Goal: Information Seeking & Learning: Learn about a topic

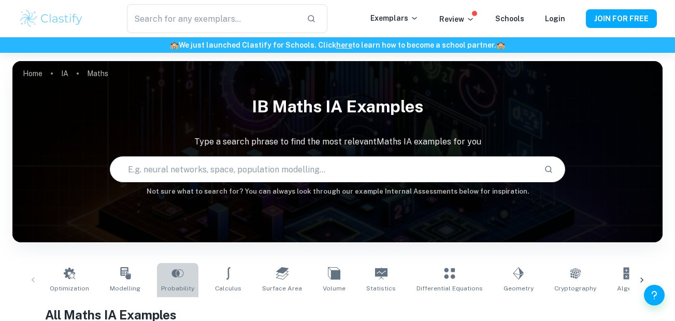
click at [174, 267] on icon at bounding box center [178, 273] width 12 height 12
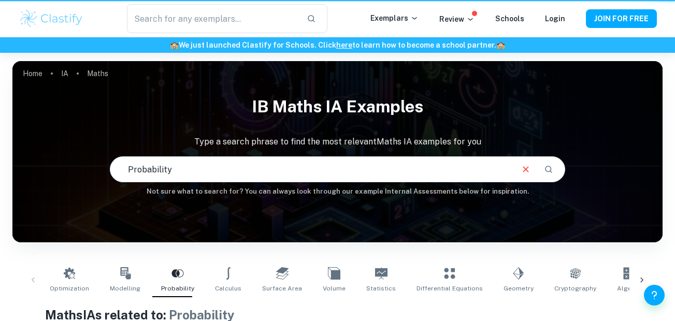
type input "Probability"
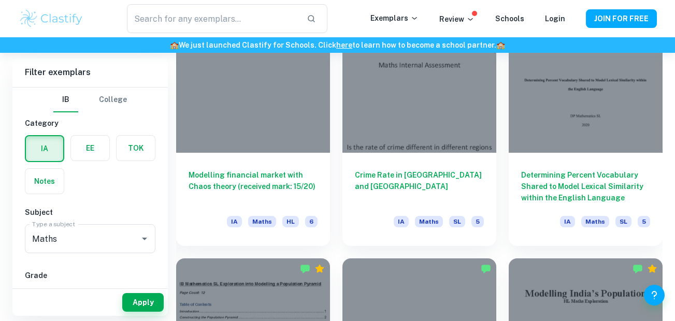
scroll to position [999, 0]
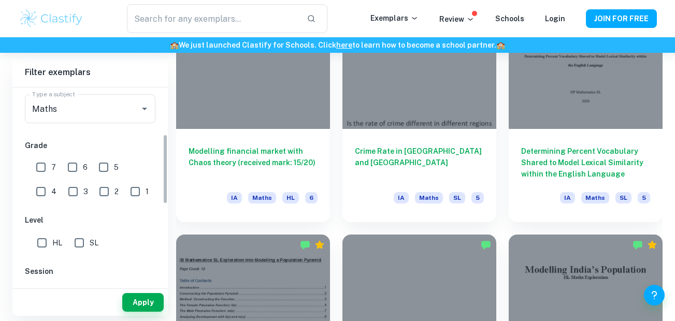
drag, startPoint x: 165, startPoint y: 148, endPoint x: 175, endPoint y: 193, distance: 46.2
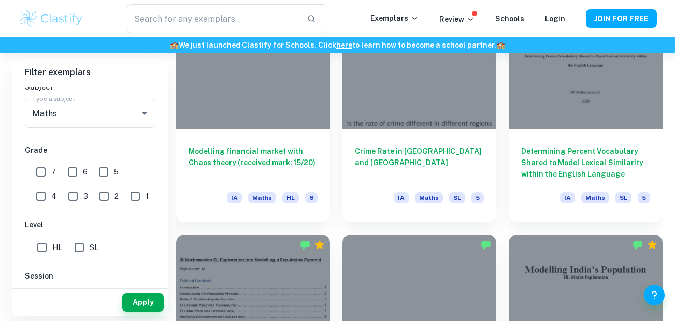
click at [78, 247] on input "SL" at bounding box center [79, 247] width 21 height 21
checkbox input "true"
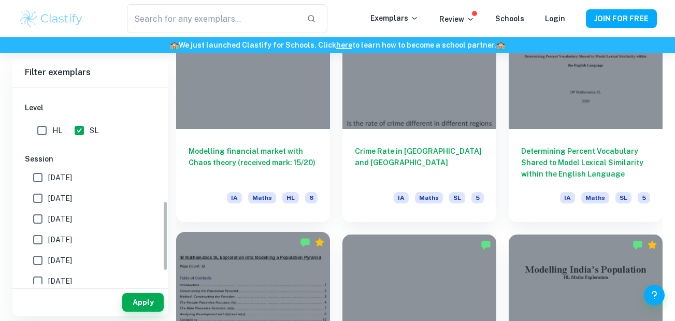
scroll to position [353, 0]
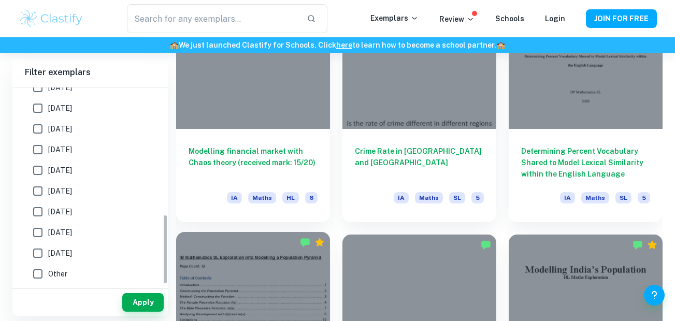
drag, startPoint x: 165, startPoint y: 154, endPoint x: 189, endPoint y: 256, distance: 104.3
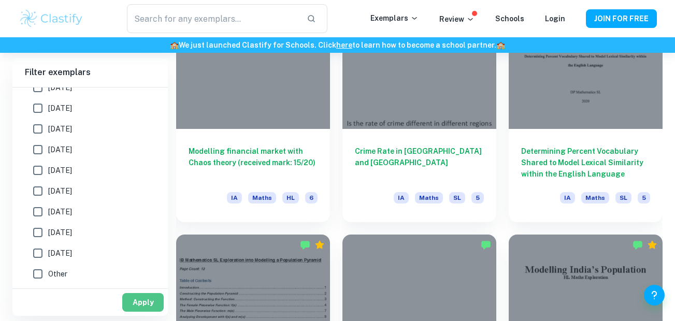
click at [150, 295] on button "Apply" at bounding box center [142, 302] width 41 height 19
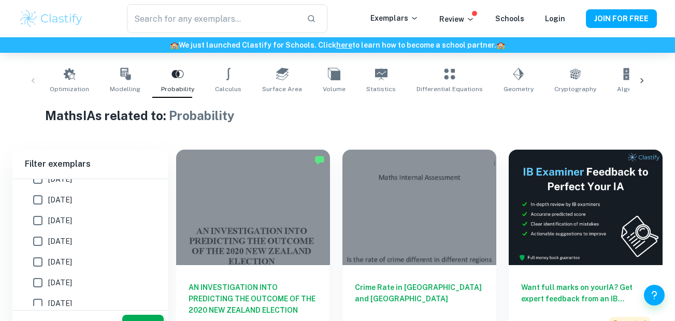
scroll to position [221, 0]
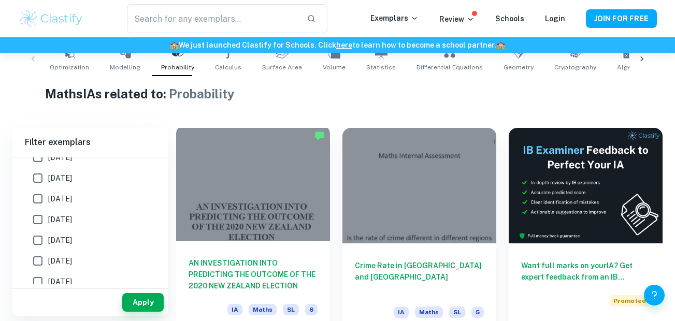
click at [288, 197] on div at bounding box center [253, 183] width 154 height 116
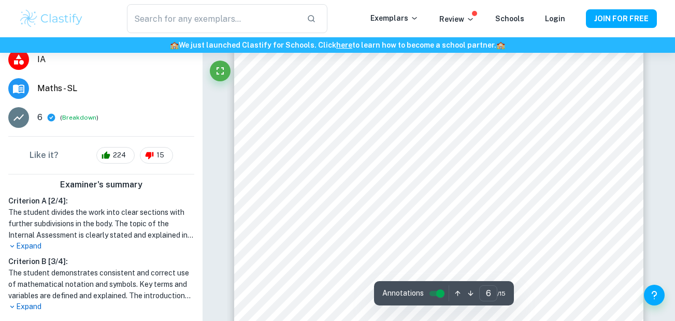
scroll to position [2508, 0]
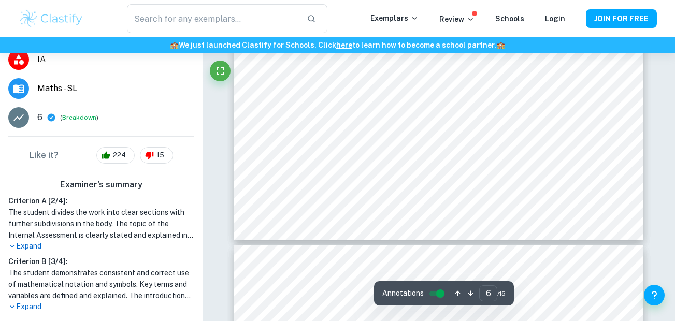
type input "5"
